Goal: Task Accomplishment & Management: Use online tool/utility

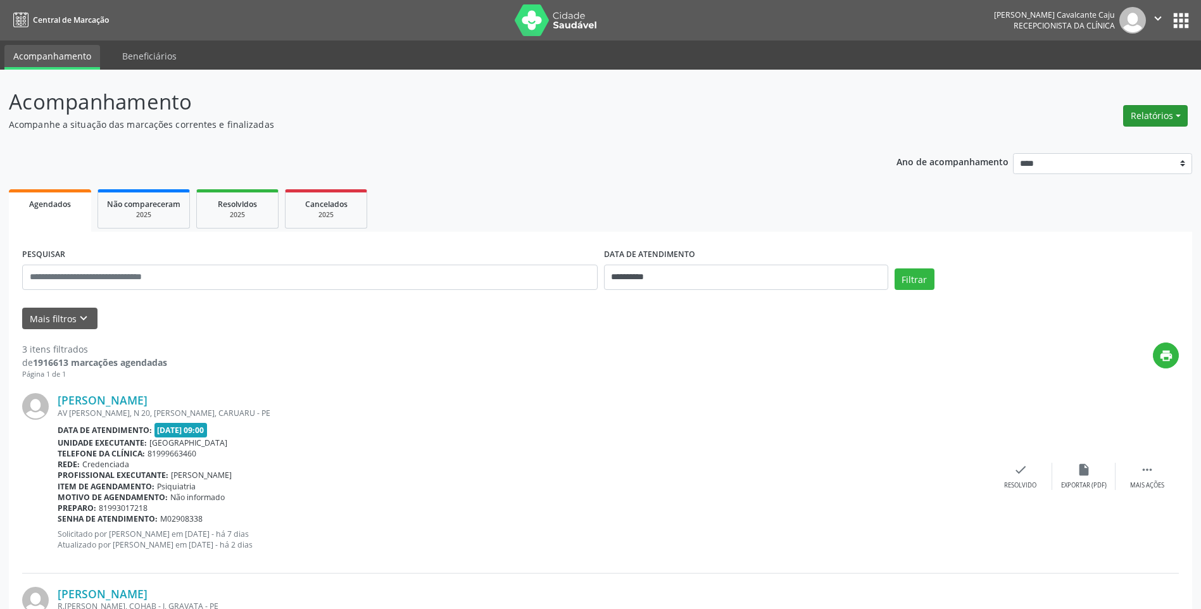
click at [1147, 117] on button "Relatórios" at bounding box center [1155, 116] width 65 height 22
click at [1128, 141] on link "Agendamentos" at bounding box center [1120, 143] width 136 height 18
select select "*"
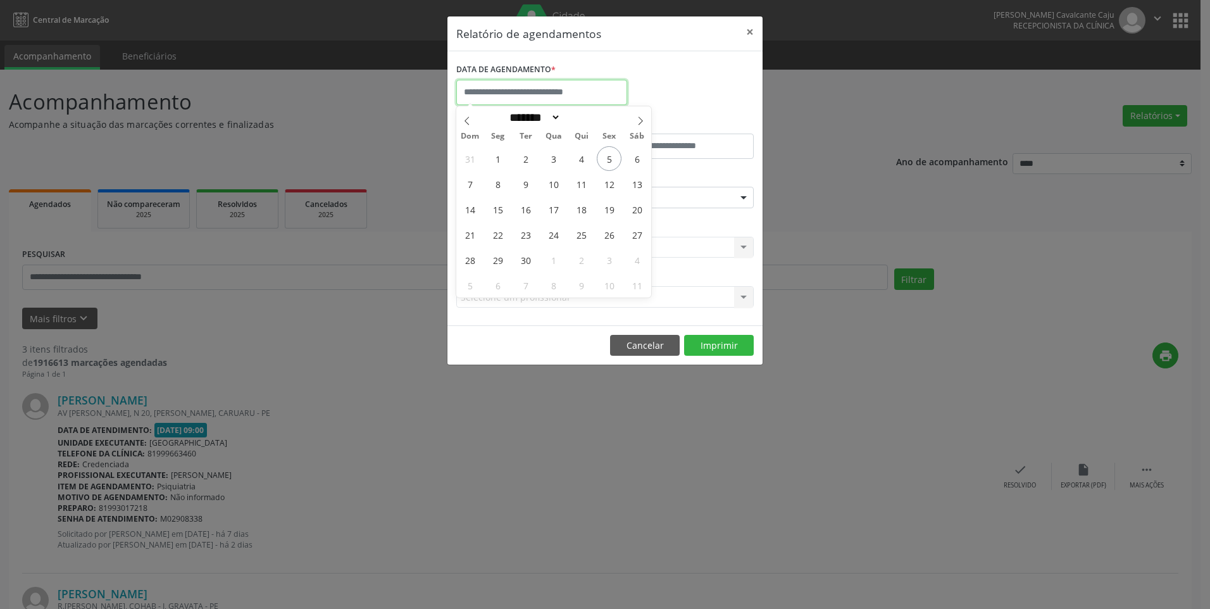
click at [531, 90] on input "text" at bounding box center [541, 92] width 171 height 25
click at [606, 156] on span "5" at bounding box center [609, 158] width 25 height 25
type input "**********"
click at [606, 156] on span "5" at bounding box center [609, 158] width 25 height 25
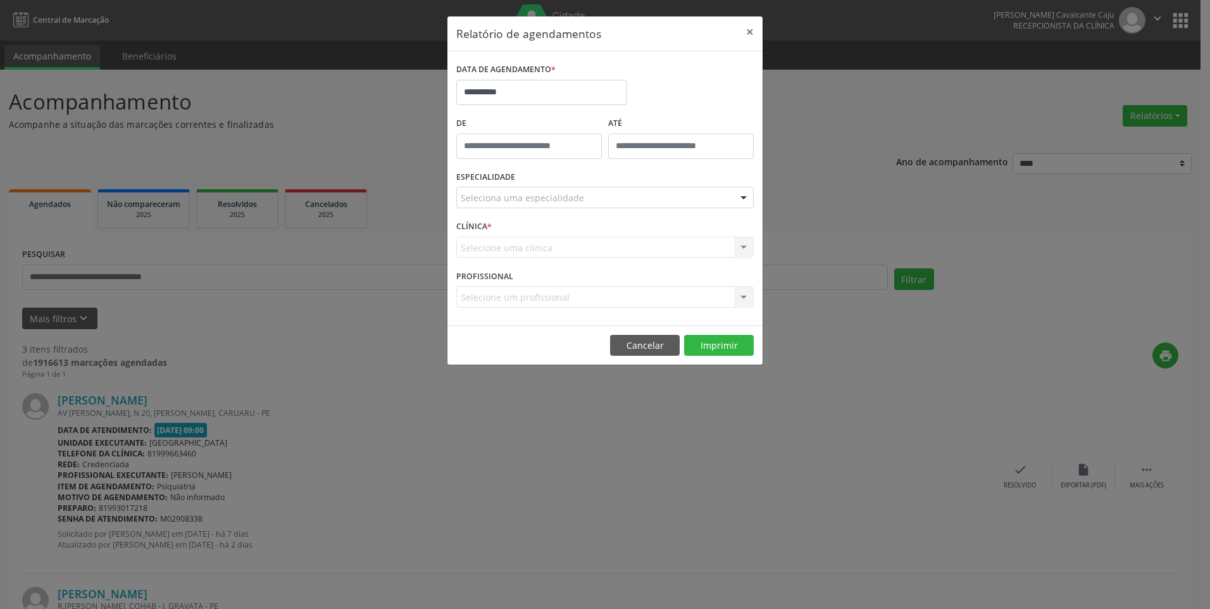
click at [660, 191] on div "Seleciona uma especialidade" at bounding box center [605, 198] width 298 height 22
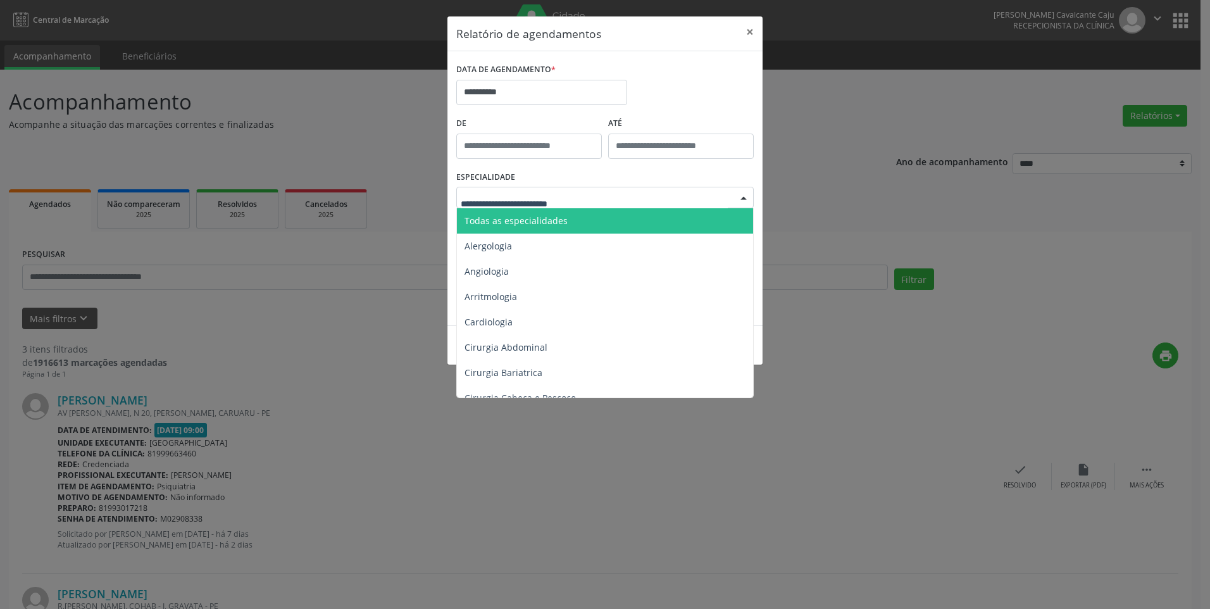
click at [601, 223] on span "Todas as especialidades" at bounding box center [606, 220] width 298 height 25
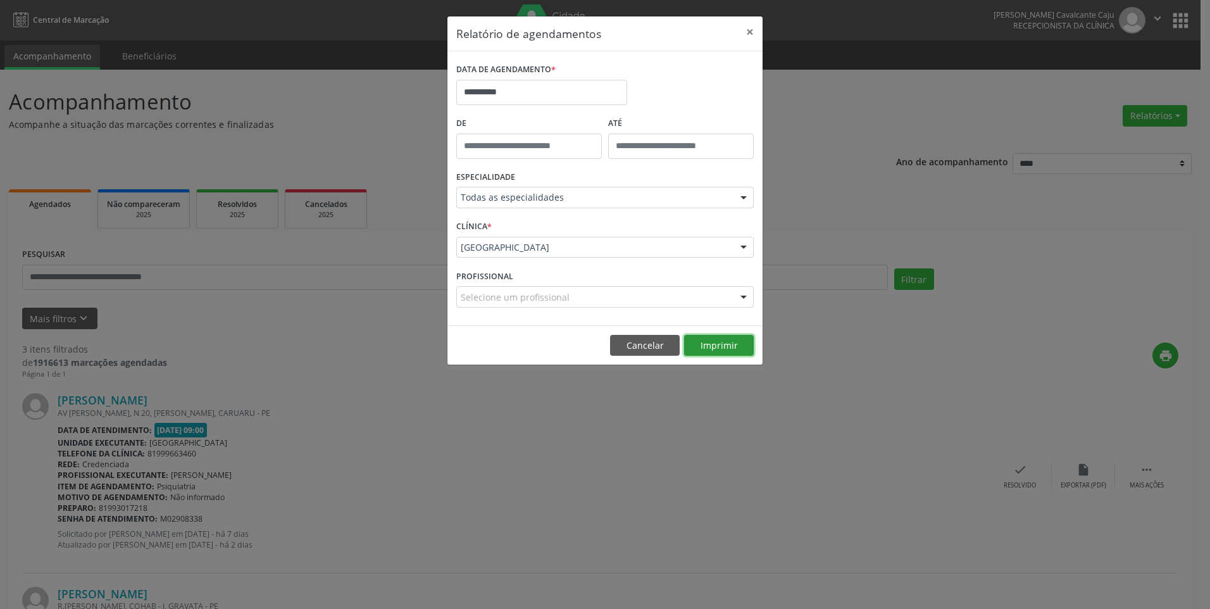
click at [719, 340] on button "Imprimir" at bounding box center [719, 346] width 70 height 22
